Goal: Navigation & Orientation: Find specific page/section

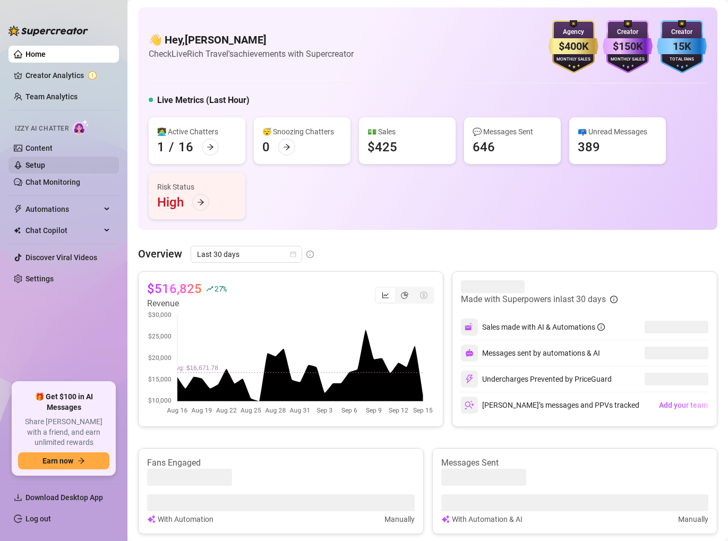
click at [45, 169] on link "Setup" at bounding box center [35, 165] width 20 height 8
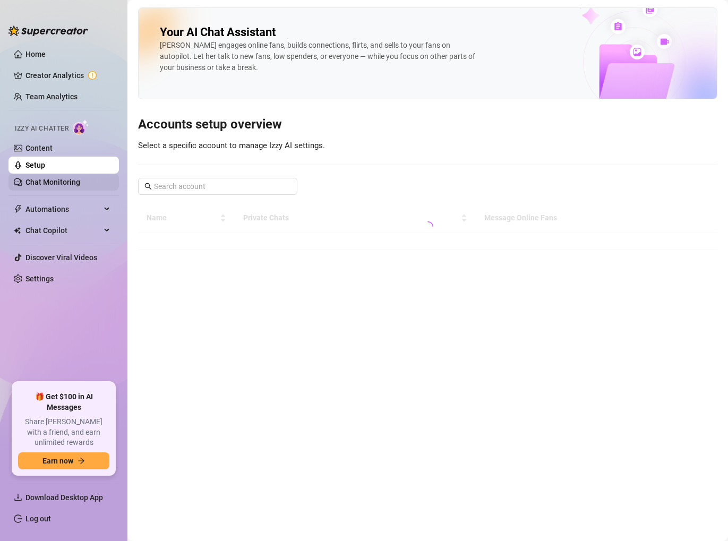
click at [60, 178] on link "Chat Monitoring" at bounding box center [52, 182] width 55 height 8
